Goal: Task Accomplishment & Management: Manage account settings

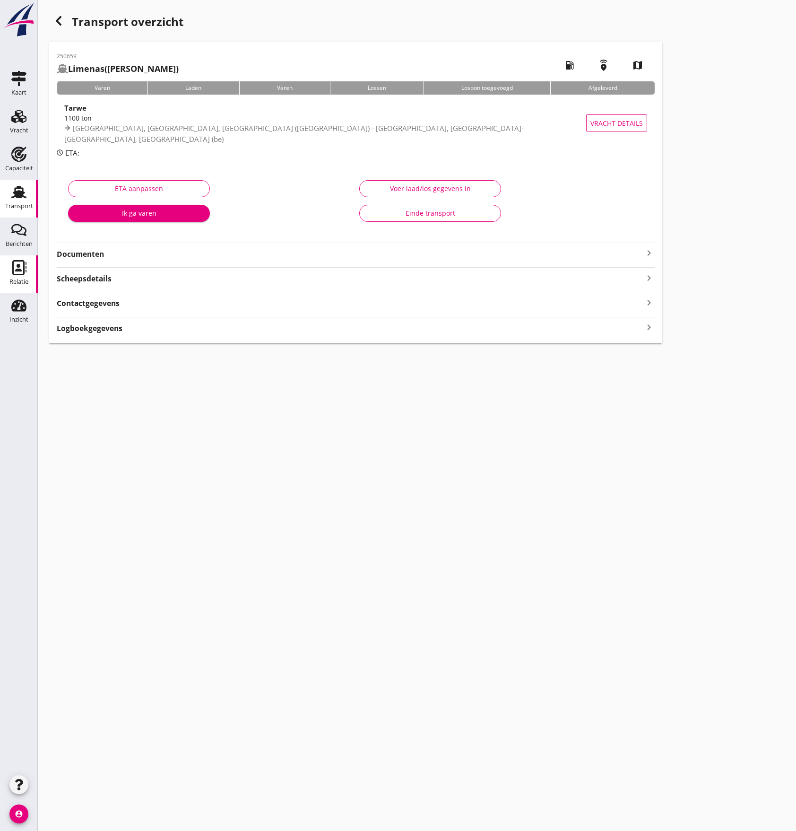
click at [11, 269] on icon "Relatie" at bounding box center [18, 267] width 15 height 15
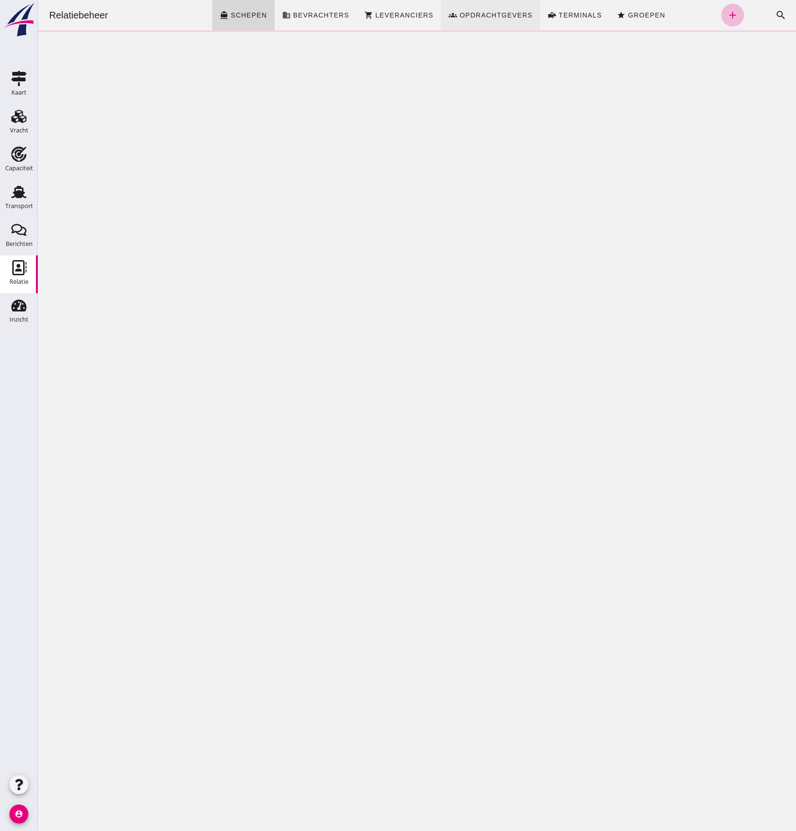
click at [512, 16] on span "Opdrachtgevers" at bounding box center [496, 15] width 74 height 8
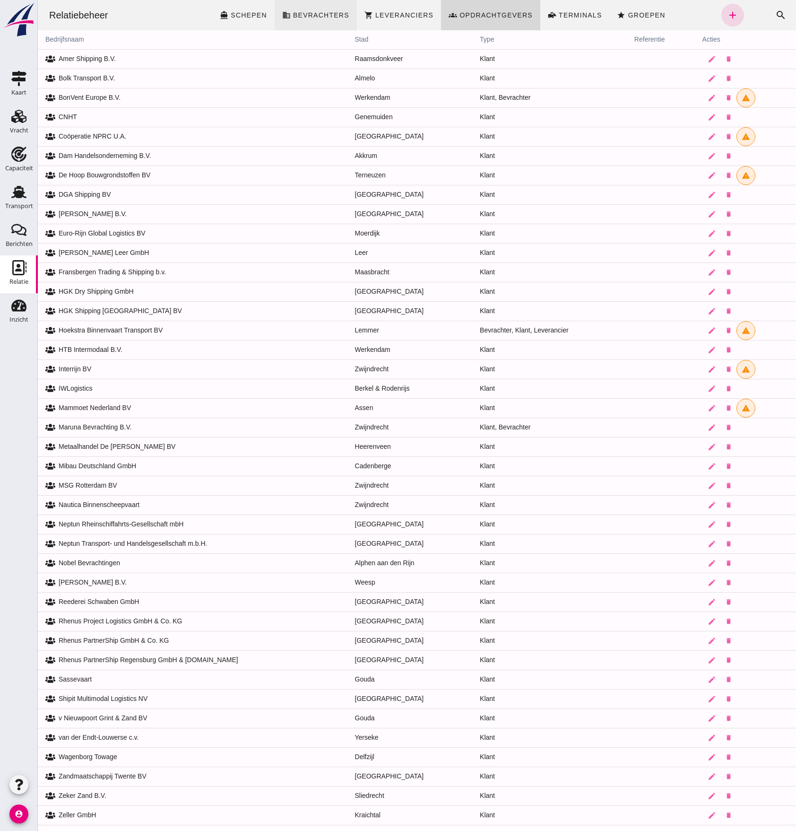
click at [319, 17] on span "Bevrachters" at bounding box center [321, 15] width 57 height 8
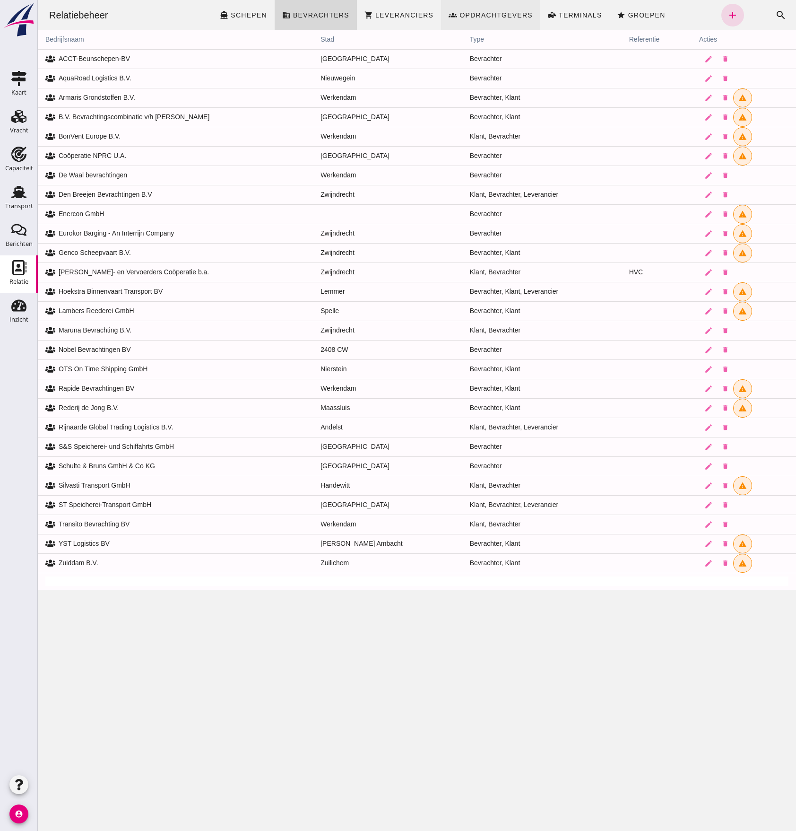
click at [507, 17] on span "Opdrachtgevers" at bounding box center [496, 15] width 74 height 8
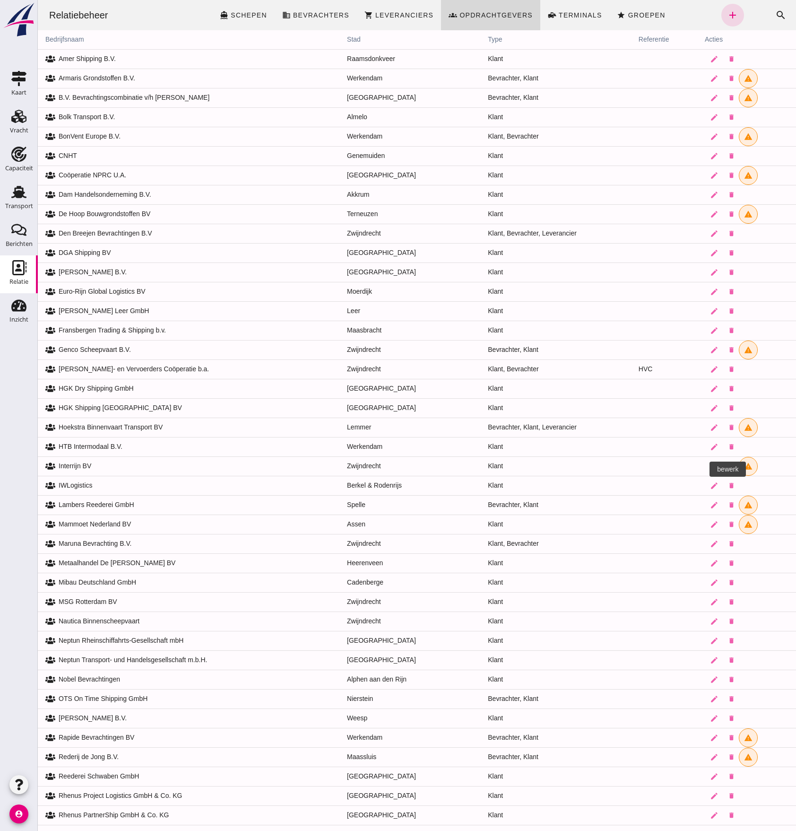
click at [710, 470] on icon "edit" at bounding box center [714, 466] width 9 height 9
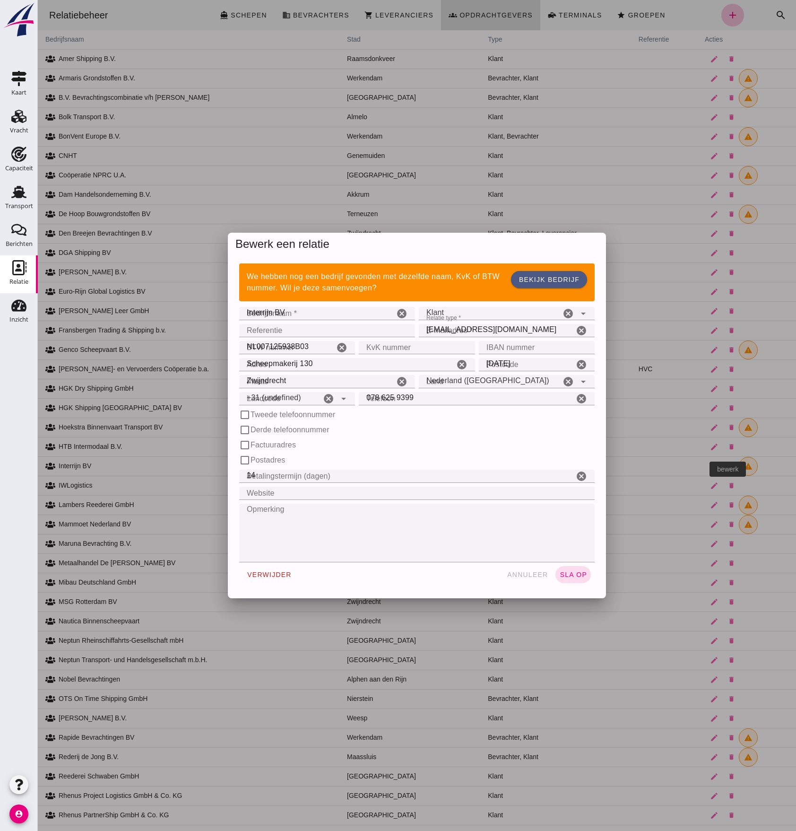
type input "+31 (NL)"
click at [583, 314] on icon "arrow_drop_down" at bounding box center [583, 313] width 11 height 11
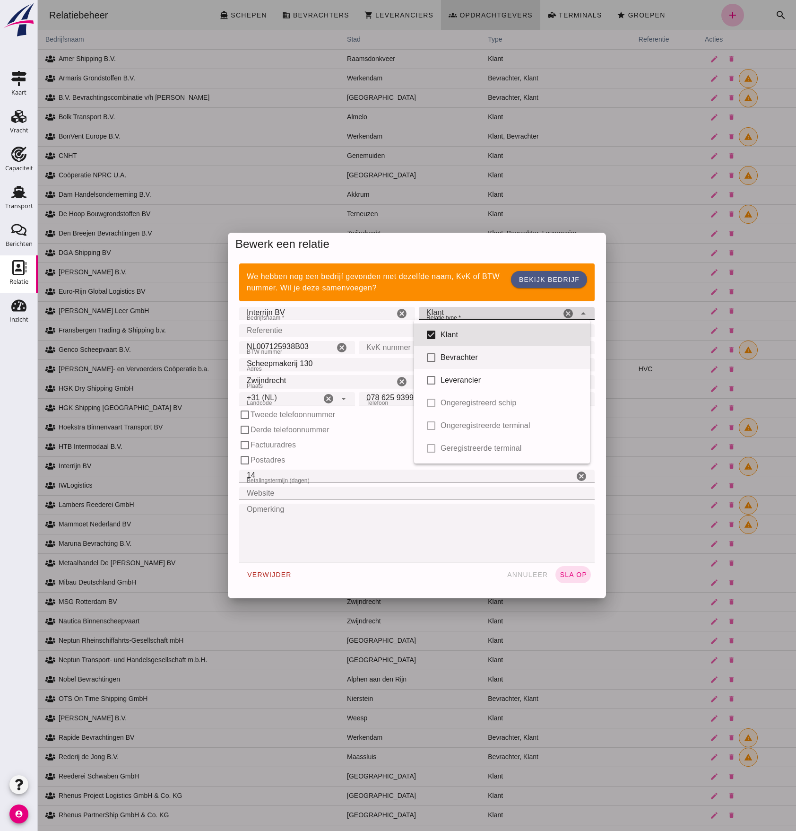
click at [472, 362] on div "Bevrachter" at bounding box center [512, 357] width 142 height 11
type input "client, broker"
checkbox input "true"
click at [569, 575] on span "sla op" at bounding box center [573, 575] width 28 height 8
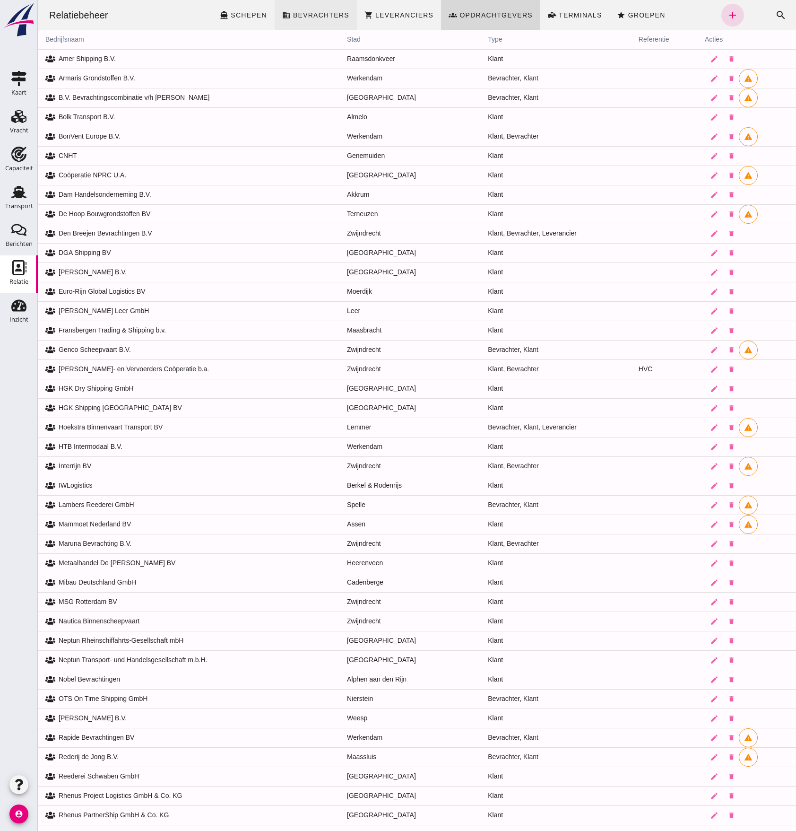
click at [306, 19] on link "business Bevrachters" at bounding box center [316, 15] width 82 height 30
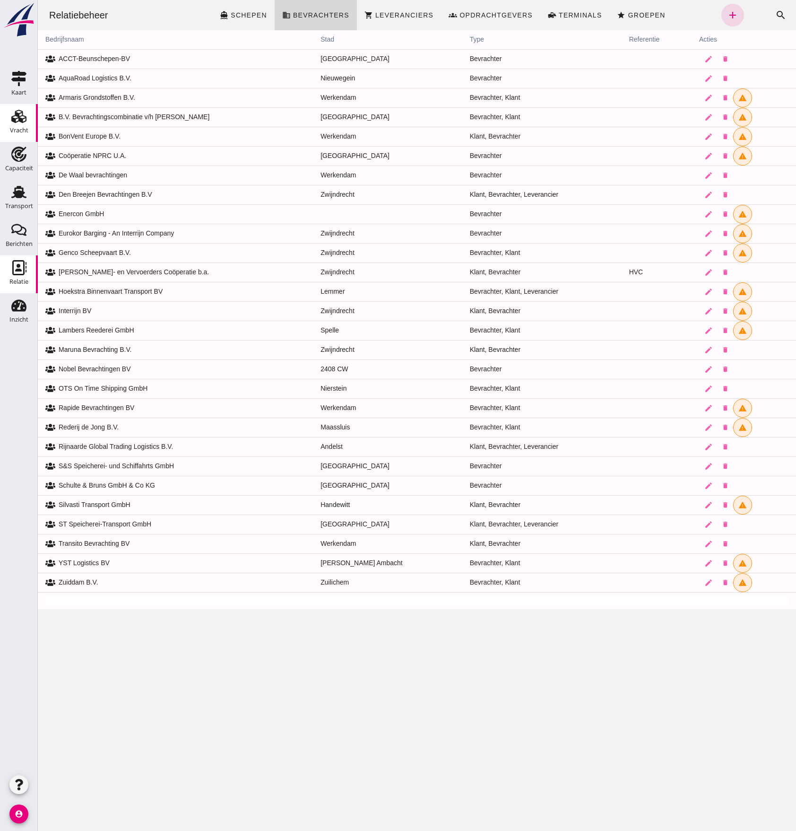
click at [25, 126] on div "Vracht" at bounding box center [19, 130] width 18 height 13
